Goal: Information Seeking & Learning: Find specific fact

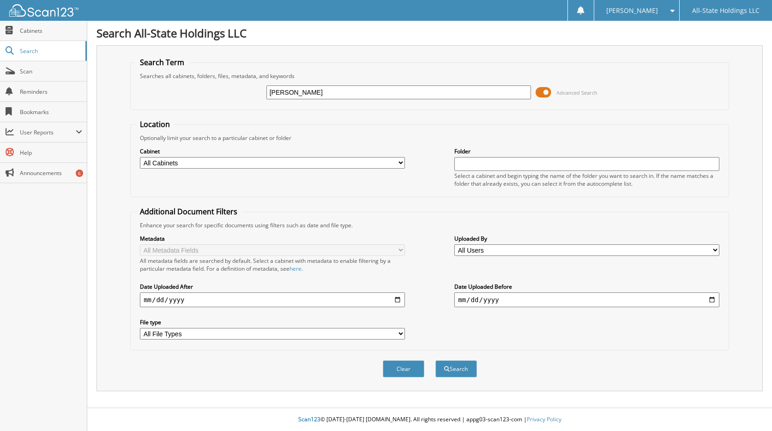
type input "[PERSON_NAME]"
click at [436, 360] on button "Search" at bounding box center [457, 368] width 42 height 17
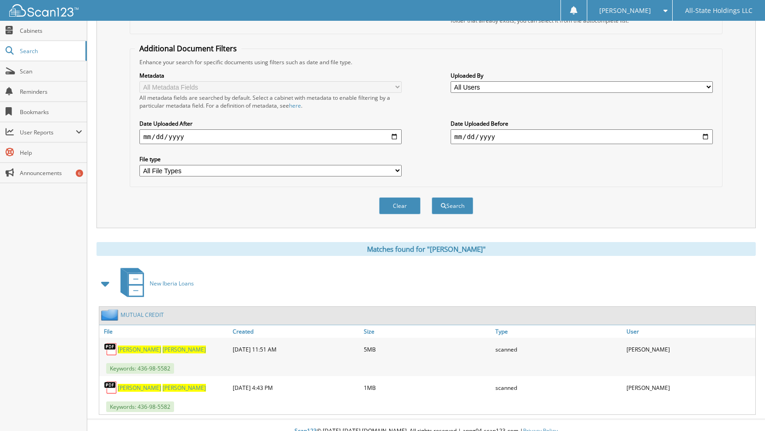
scroll to position [175, 0]
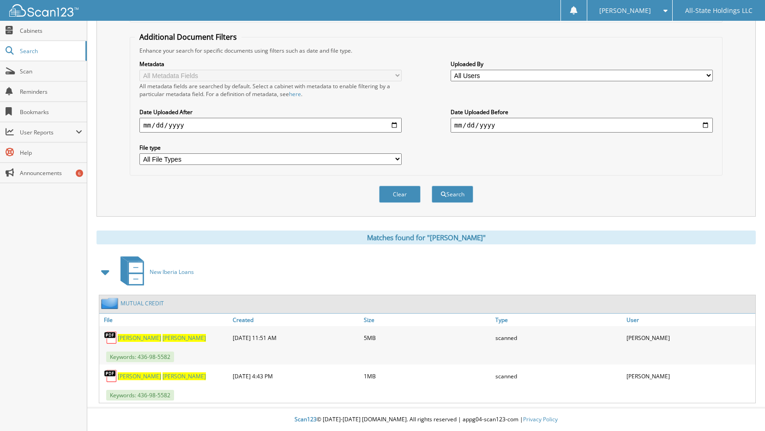
click at [134, 338] on span "[PERSON_NAME]" at bounding box center [139, 338] width 43 height 8
click at [163, 377] on span "[PERSON_NAME]" at bounding box center [184, 376] width 43 height 8
